Goal: Task Accomplishment & Management: Complete application form

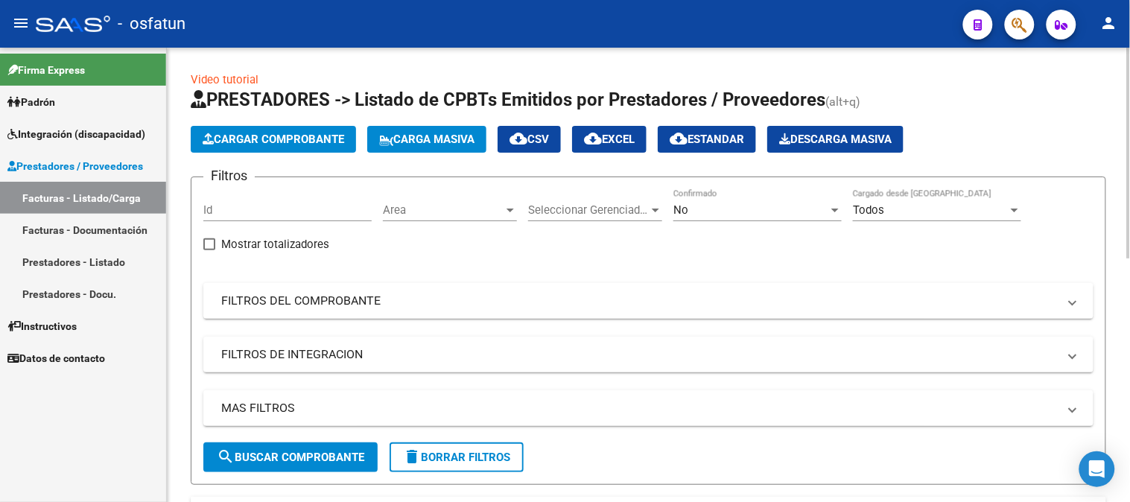
click at [265, 142] on span "Cargar Comprobante" at bounding box center [274, 139] width 142 height 13
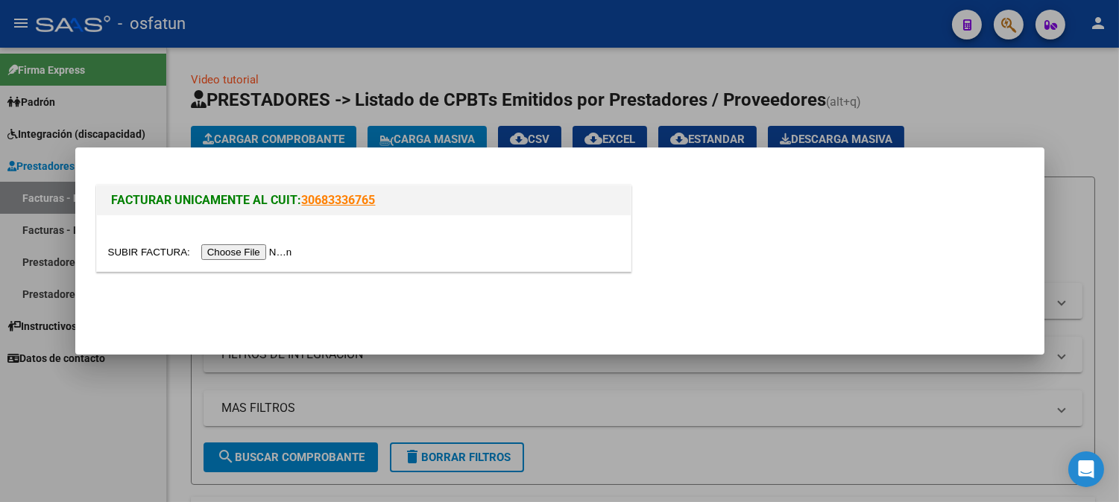
click at [237, 256] on input "file" at bounding box center [202, 252] width 189 height 16
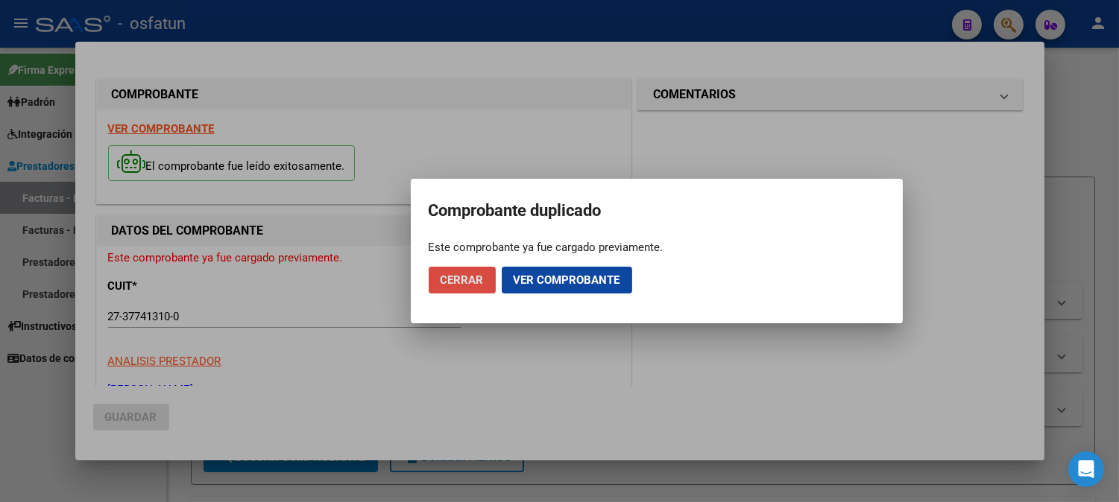
click at [469, 277] on span "Cerrar" at bounding box center [461, 279] width 43 height 13
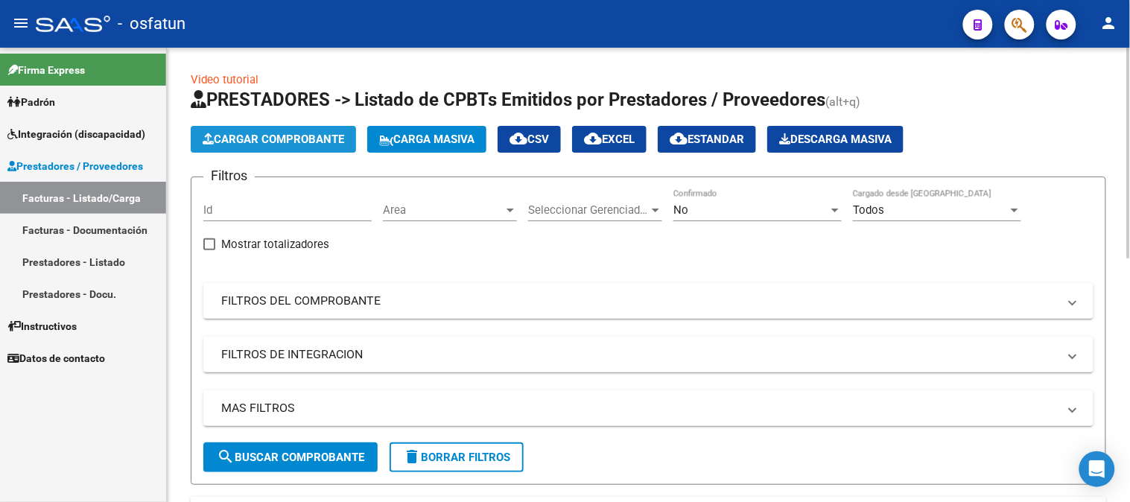
click at [288, 136] on span "Cargar Comprobante" at bounding box center [274, 139] width 142 height 13
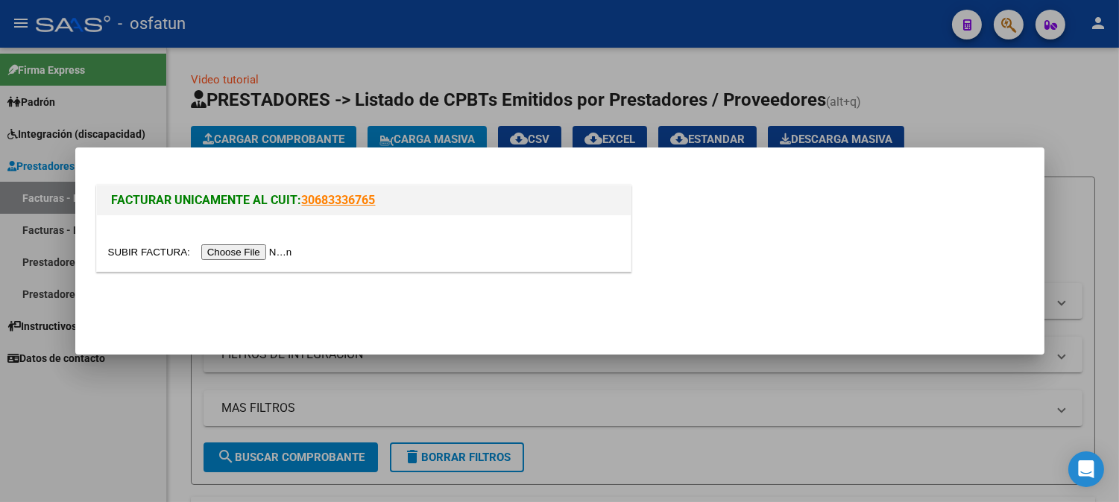
click at [273, 254] on input "file" at bounding box center [202, 252] width 189 height 16
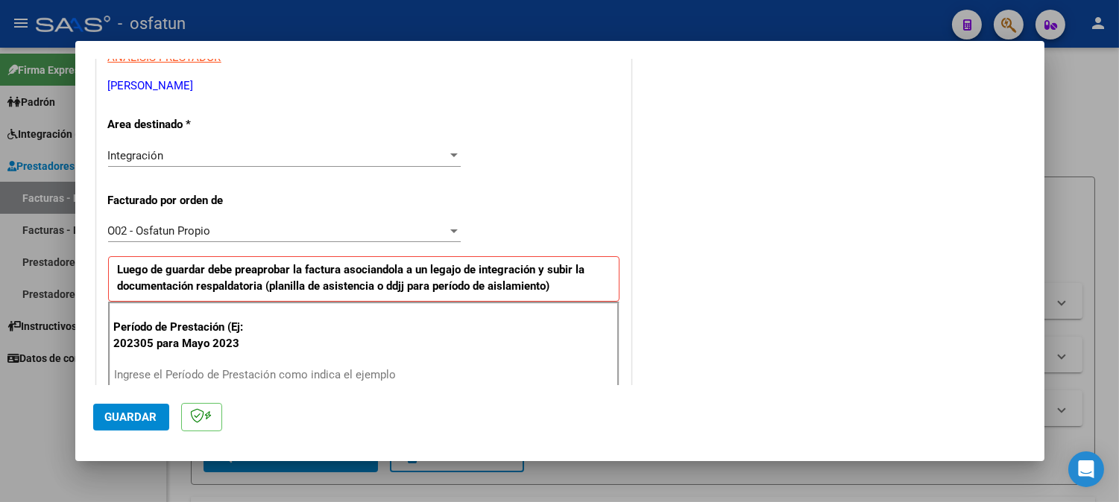
scroll to position [331, 0]
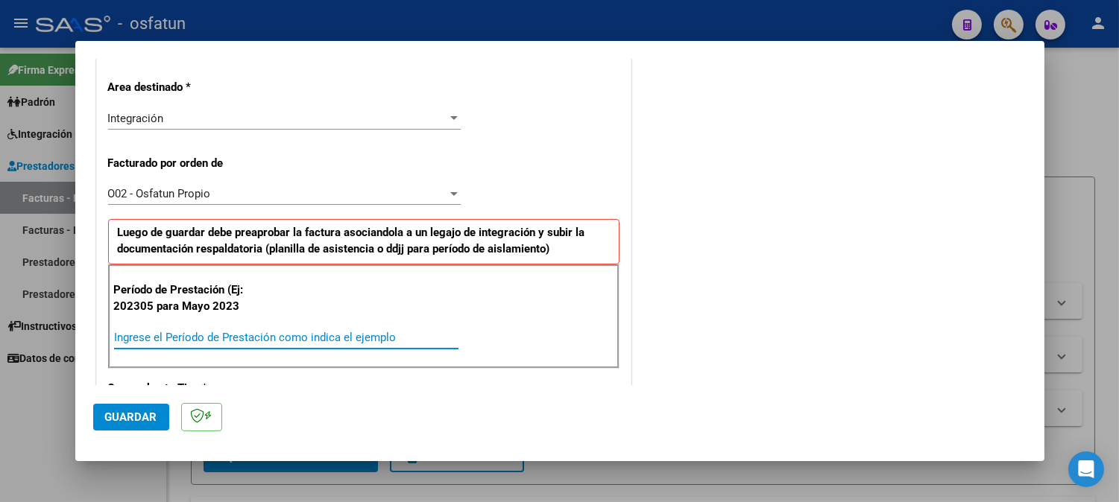
click at [313, 340] on input "Ingrese el Período de Prestación como indica el ejemplo" at bounding box center [286, 337] width 344 height 13
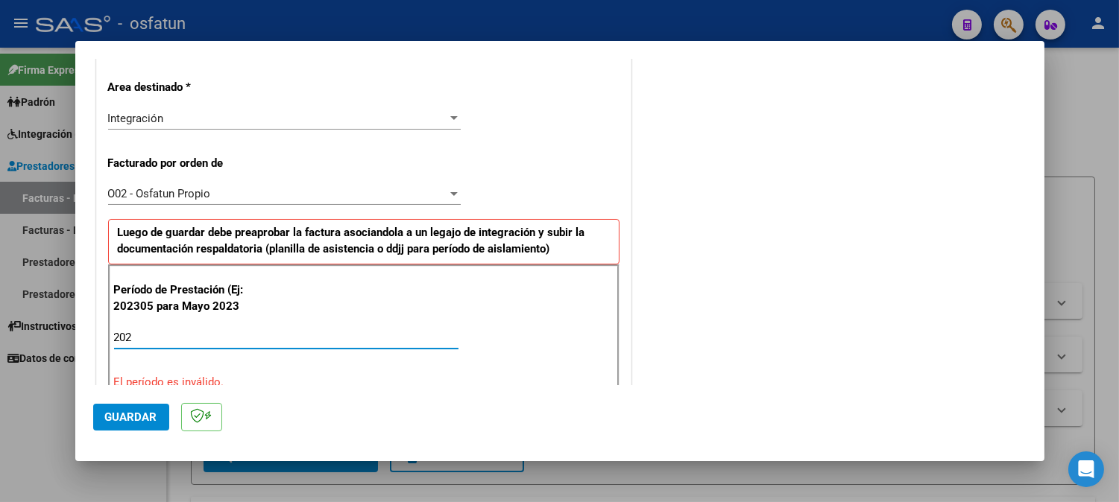
type input "2025"
type input "202506"
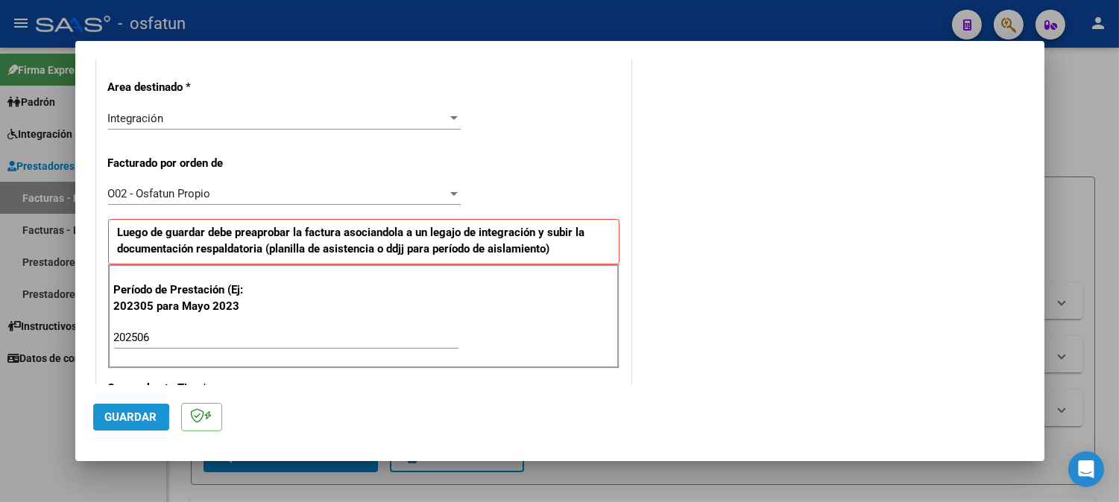
click at [107, 421] on span "Guardar" at bounding box center [131, 417] width 52 height 13
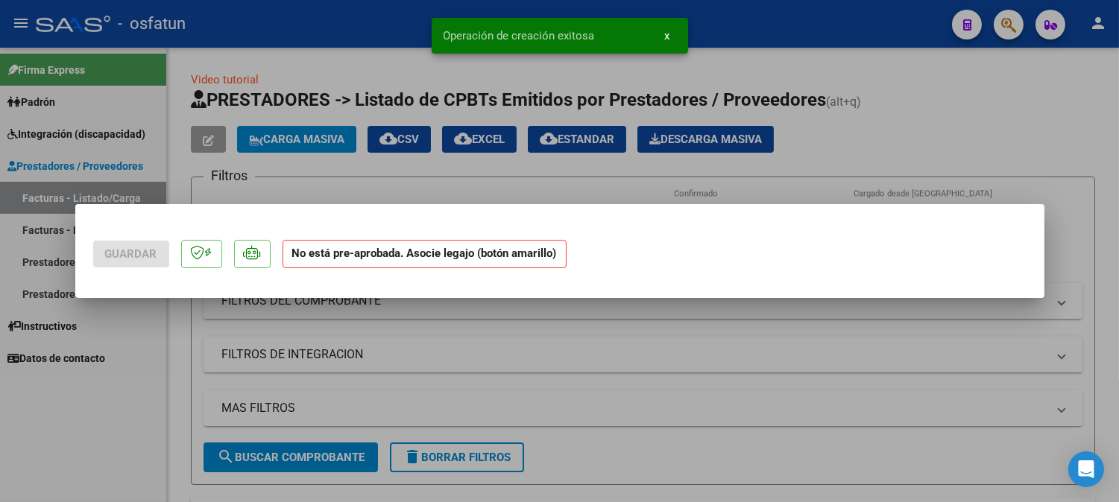
scroll to position [0, 0]
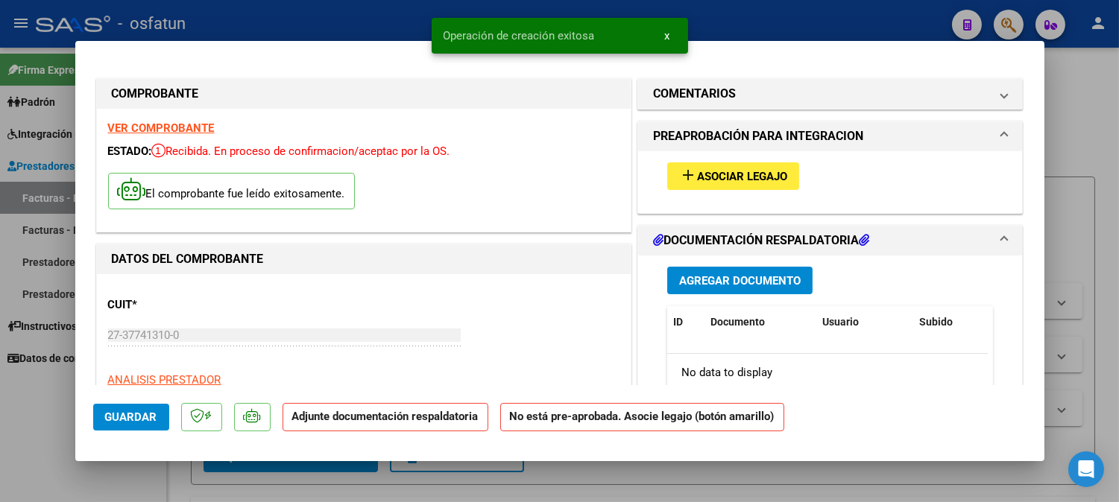
click at [766, 186] on button "add Asociar Legajo" at bounding box center [733, 176] width 132 height 28
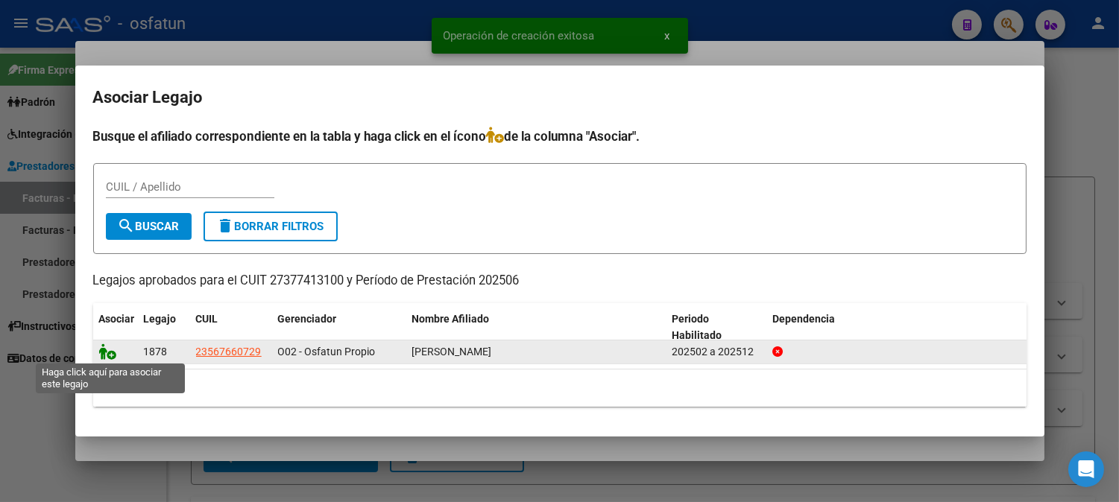
click at [107, 355] on icon at bounding box center [108, 352] width 18 height 16
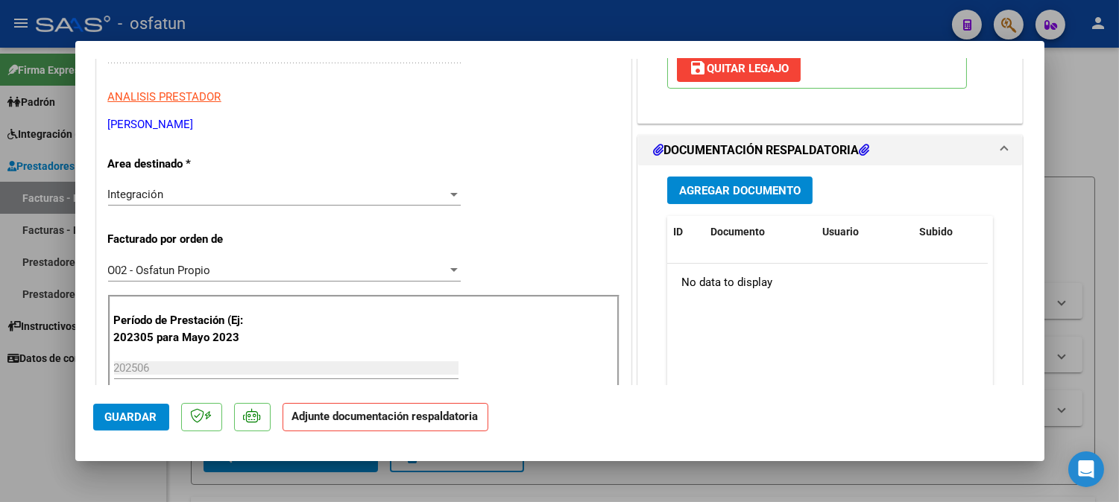
scroll to position [248, 0]
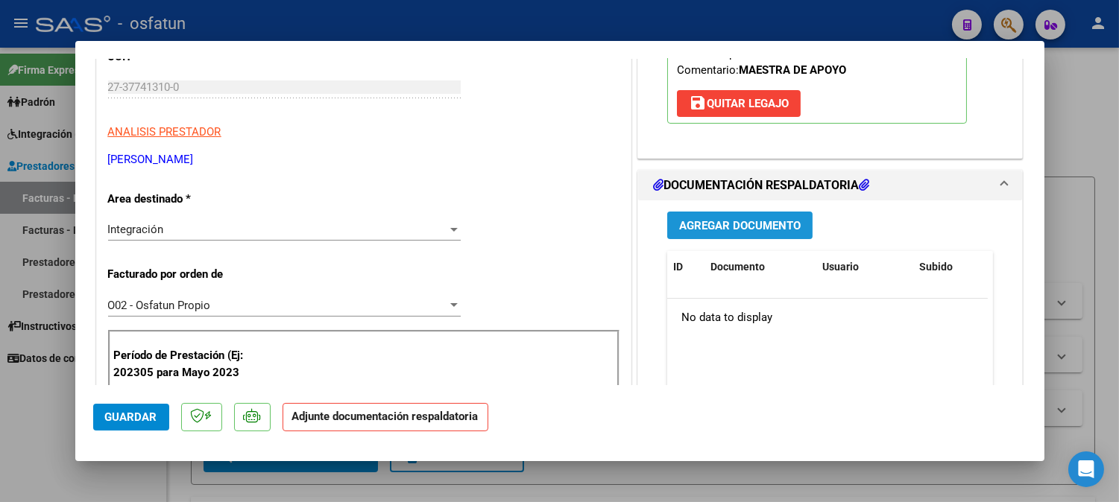
click at [778, 229] on span "Agregar Documento" at bounding box center [739, 225] width 121 height 13
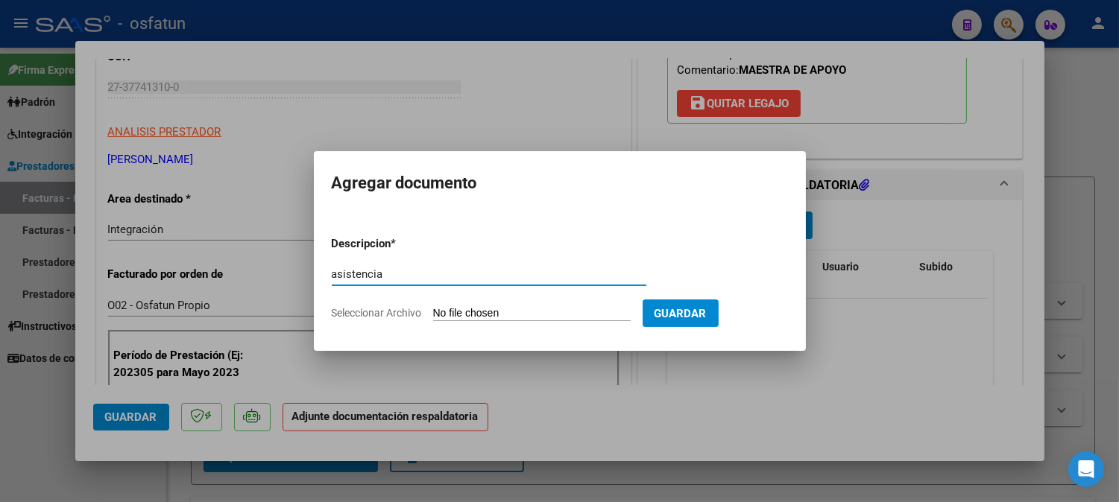
drag, startPoint x: 389, startPoint y: 271, endPoint x: 182, endPoint y: 233, distance: 210.8
click at [183, 233] on div "COMPROBANTE VER COMPROBANTE ESTADO: Recibida. En proceso de confirmacion/acepta…" at bounding box center [559, 251] width 1119 height 502
type input "ASISTENCIA"
click at [554, 309] on input "Seleccionar Archivo" at bounding box center [531, 314] width 197 height 14
type input "C:\fakepath\DOC-20250407-WA0041_250407_171139.pdf"
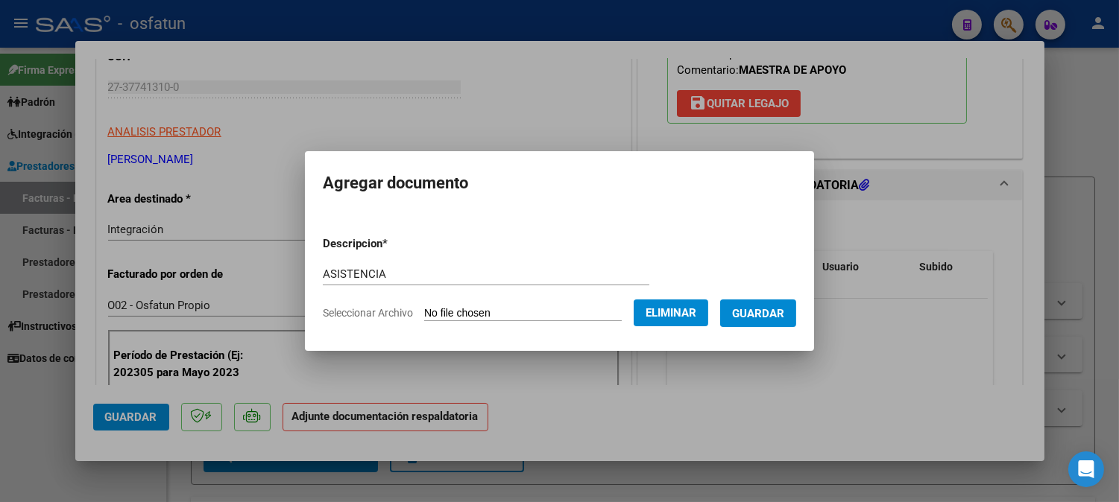
click at [771, 319] on span "Guardar" at bounding box center [758, 313] width 52 height 13
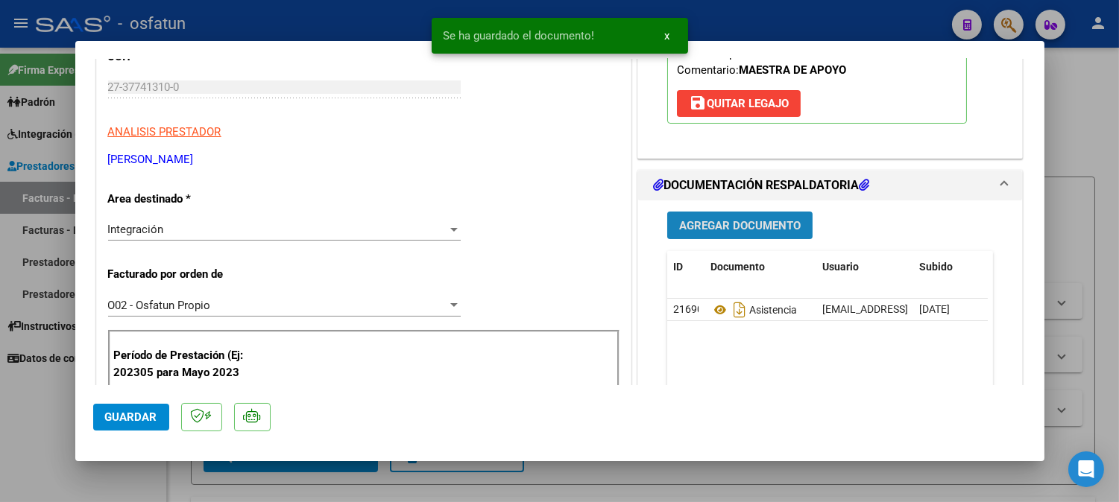
click at [757, 227] on span "Agregar Documento" at bounding box center [739, 225] width 121 height 13
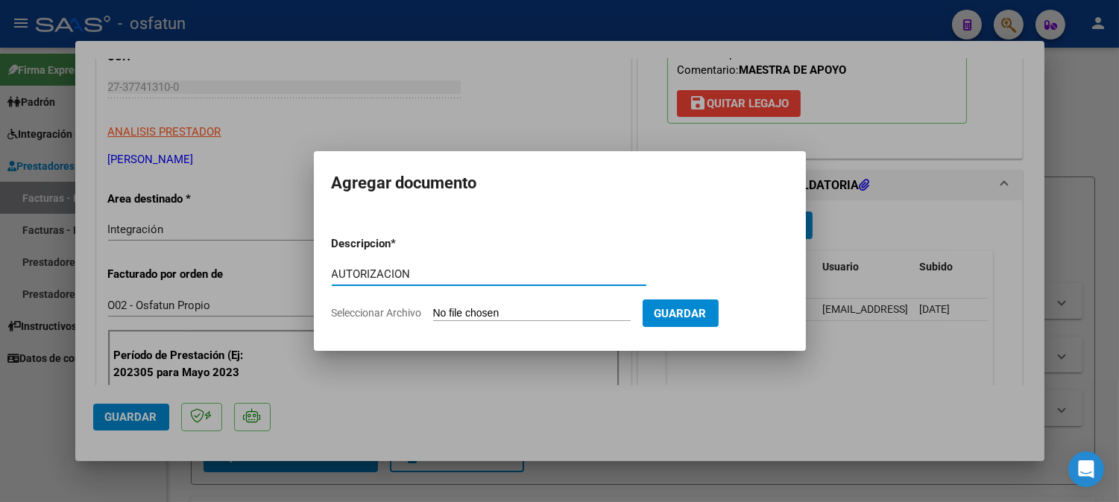
type input "AUTORIZACION"
click at [520, 311] on input "Seleccionar Archivo" at bounding box center [531, 314] width 197 height 14
type input "C:\fakepath\AUT MAESTRA 2025.pdf"
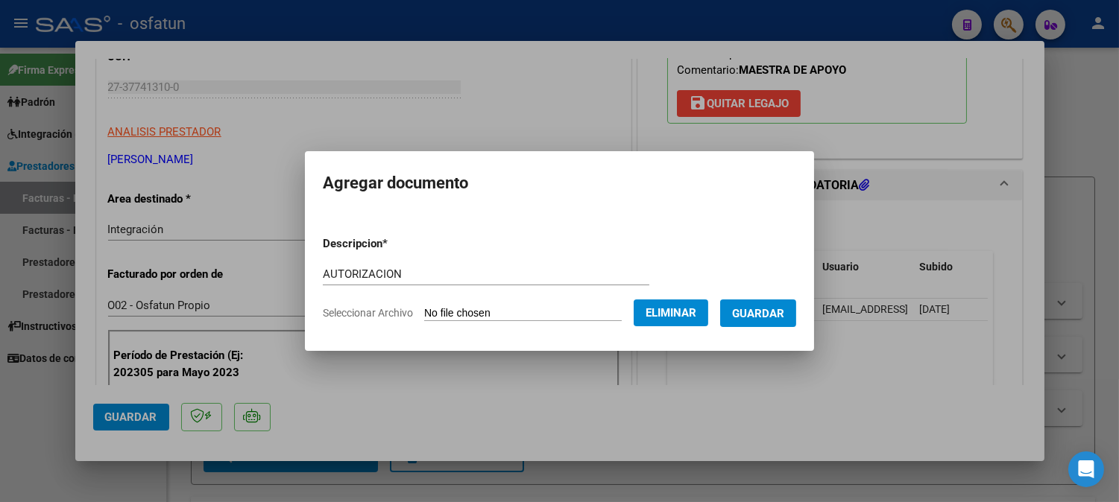
click at [758, 311] on span "Guardar" at bounding box center [758, 313] width 52 height 13
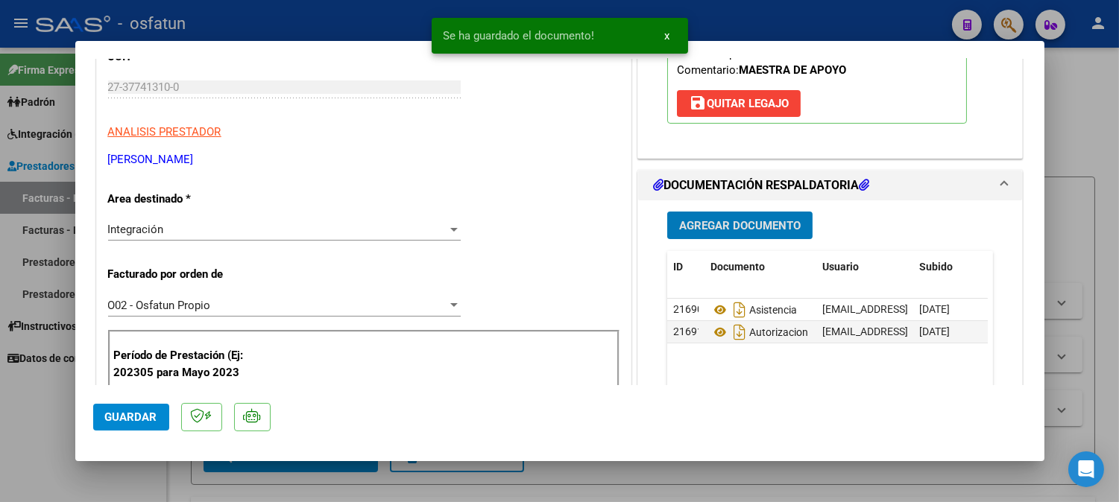
click at [116, 415] on span "Guardar" at bounding box center [131, 417] width 52 height 13
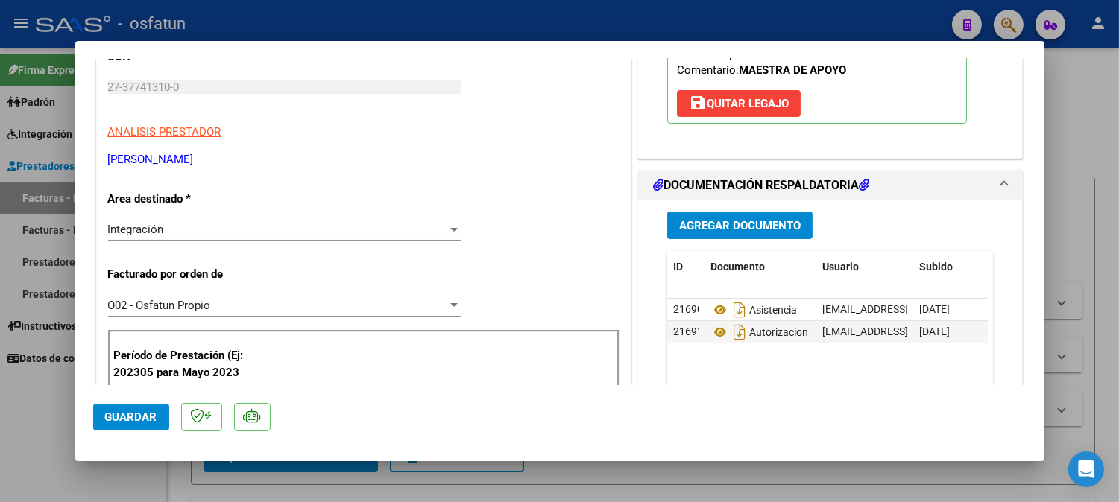
click at [156, 421] on button "Guardar" at bounding box center [131, 417] width 76 height 27
click at [1071, 232] on div at bounding box center [559, 251] width 1119 height 502
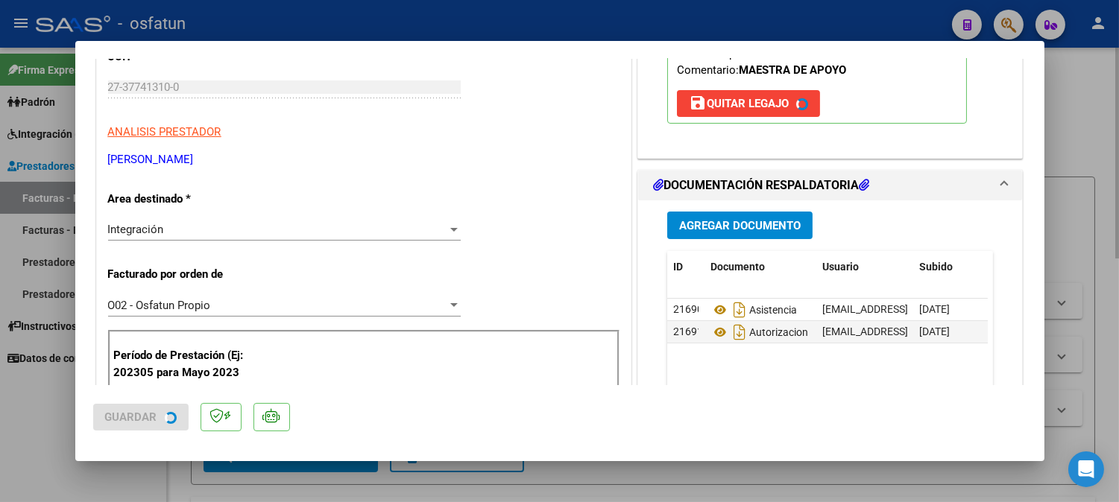
type input "$ 0,00"
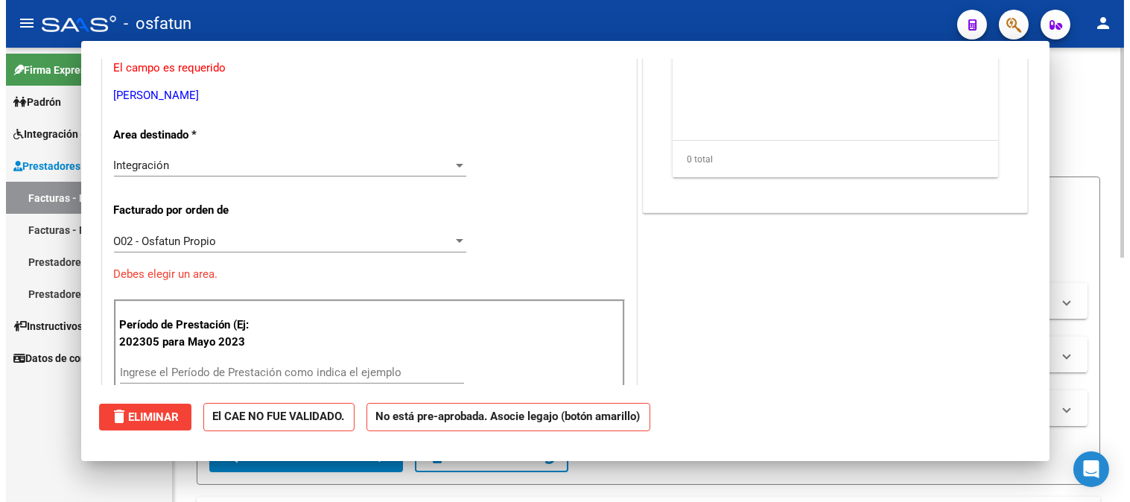
scroll to position [203, 0]
